Goal: Information Seeking & Learning: Learn about a topic

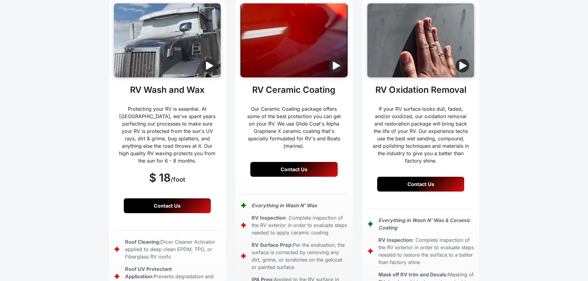
click at [286, 162] on link "Contact Us" at bounding box center [293, 169] width 87 height 15
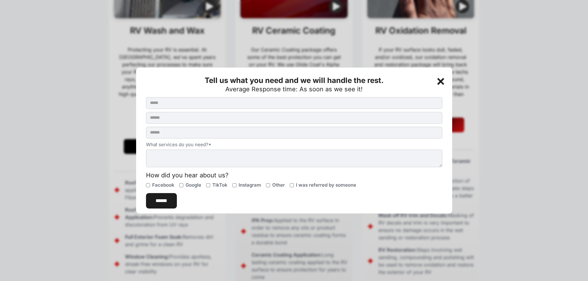
scroll to position [247, 0]
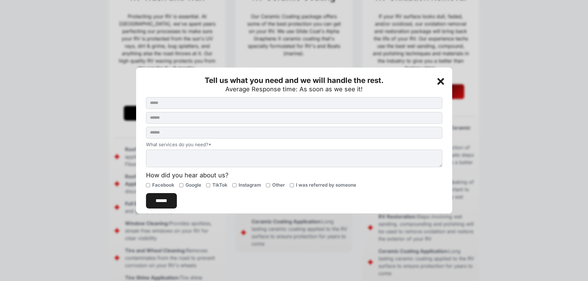
click at [442, 81] on div "+" at bounding box center [441, 80] width 12 height 12
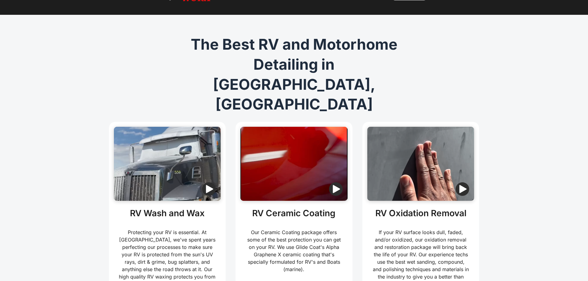
scroll to position [0, 0]
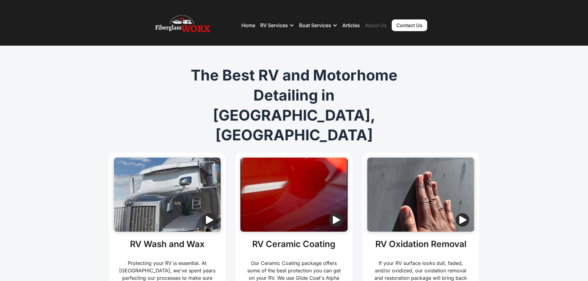
click at [372, 27] on link "About Us" at bounding box center [376, 25] width 22 height 6
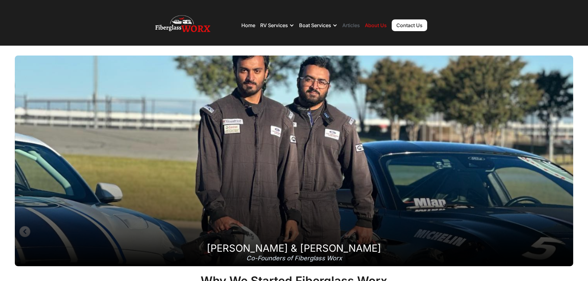
click at [353, 24] on link "Articles" at bounding box center [351, 25] width 18 height 6
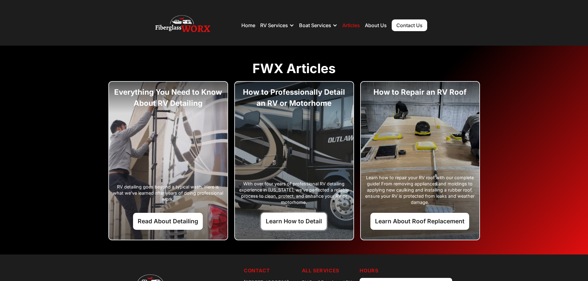
click at [289, 223] on link "Learn How to Detail" at bounding box center [293, 221] width 65 height 17
